Goal: Task Accomplishment & Management: Use online tool/utility

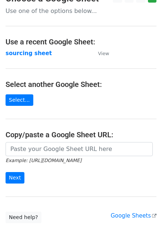
scroll to position [33, 0]
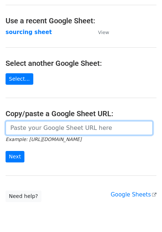
click at [36, 128] on input "url" at bounding box center [79, 128] width 147 height 14
paste input "https://docs.google.com/spreadsheets/d/1wD6lSmvFvXxRHy8XL6iER5cI7pKzGo_S9Nh0RVd…"
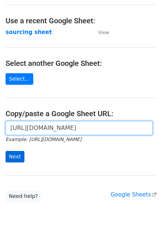
scroll to position [0, 207]
type input "https://docs.google.com/spreadsheets/d/1wD6lSmvFvXxRHy8XL6iER5cI7pKzGo_S9Nh0RVd…"
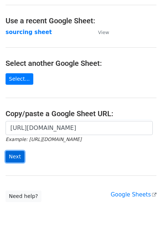
scroll to position [0, 0]
click at [13, 155] on input "Next" at bounding box center [15, 156] width 19 height 11
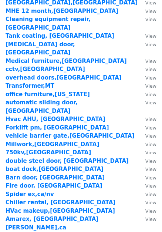
scroll to position [1164, 0]
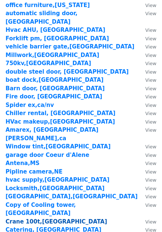
click at [26, 218] on strong "Crane 100t,[GEOGRAPHIC_DATA]" at bounding box center [56, 221] width 101 height 7
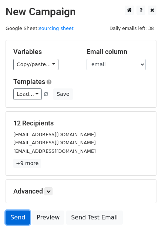
click at [17, 215] on link "Send" at bounding box center [18, 217] width 24 height 14
